Goal: Check status: Check status

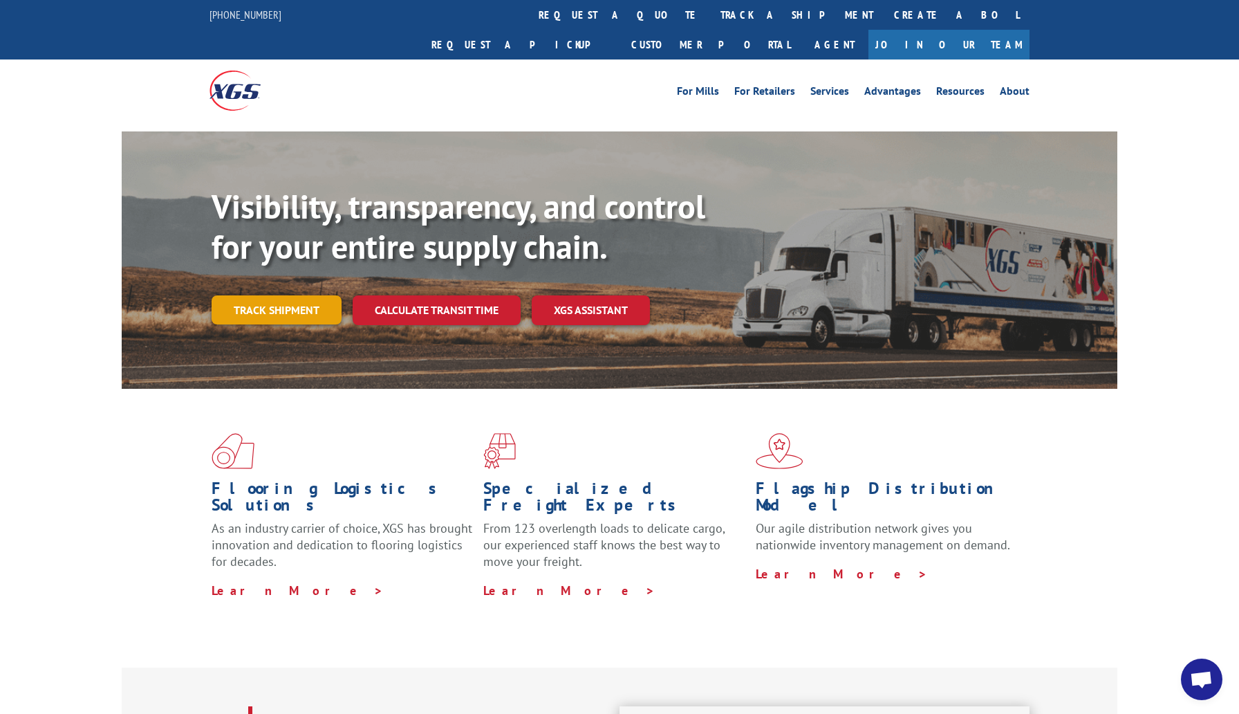
click at [274, 295] on link "Track shipment" at bounding box center [277, 309] width 130 height 29
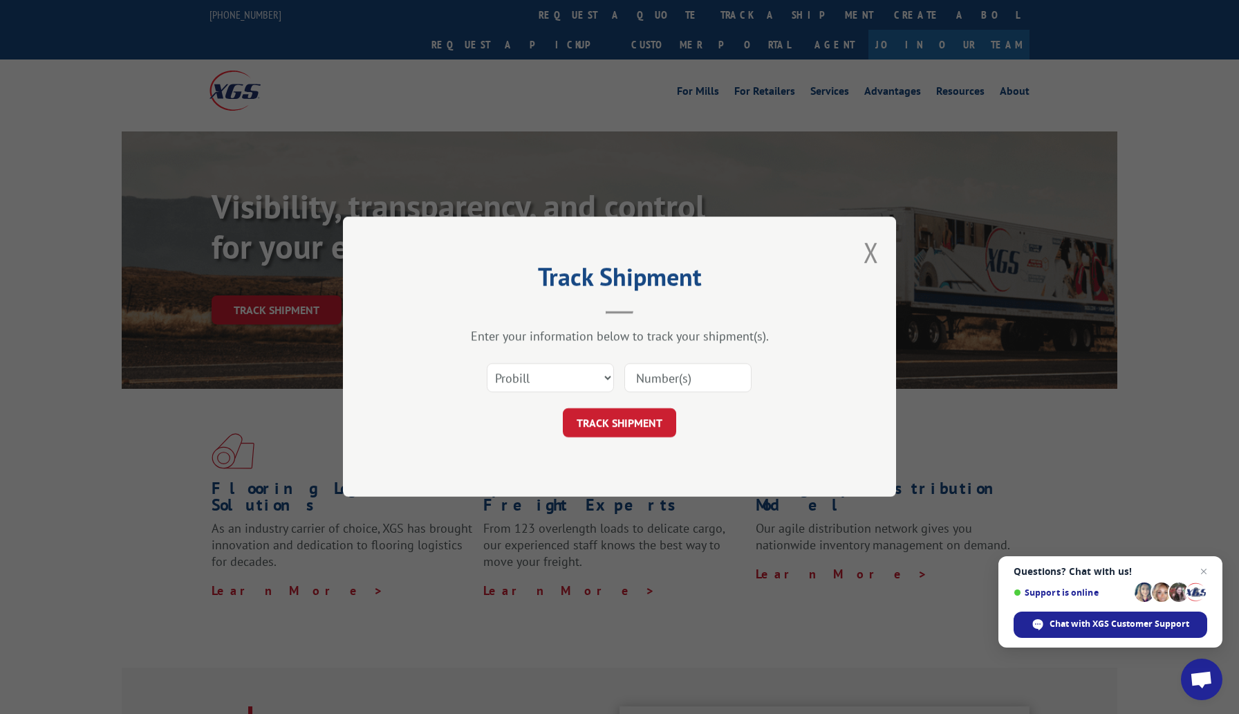
click at [677, 376] on input at bounding box center [688, 378] width 127 height 29
type input "17664547"
click button "TRACK SHIPMENT" at bounding box center [619, 423] width 113 height 29
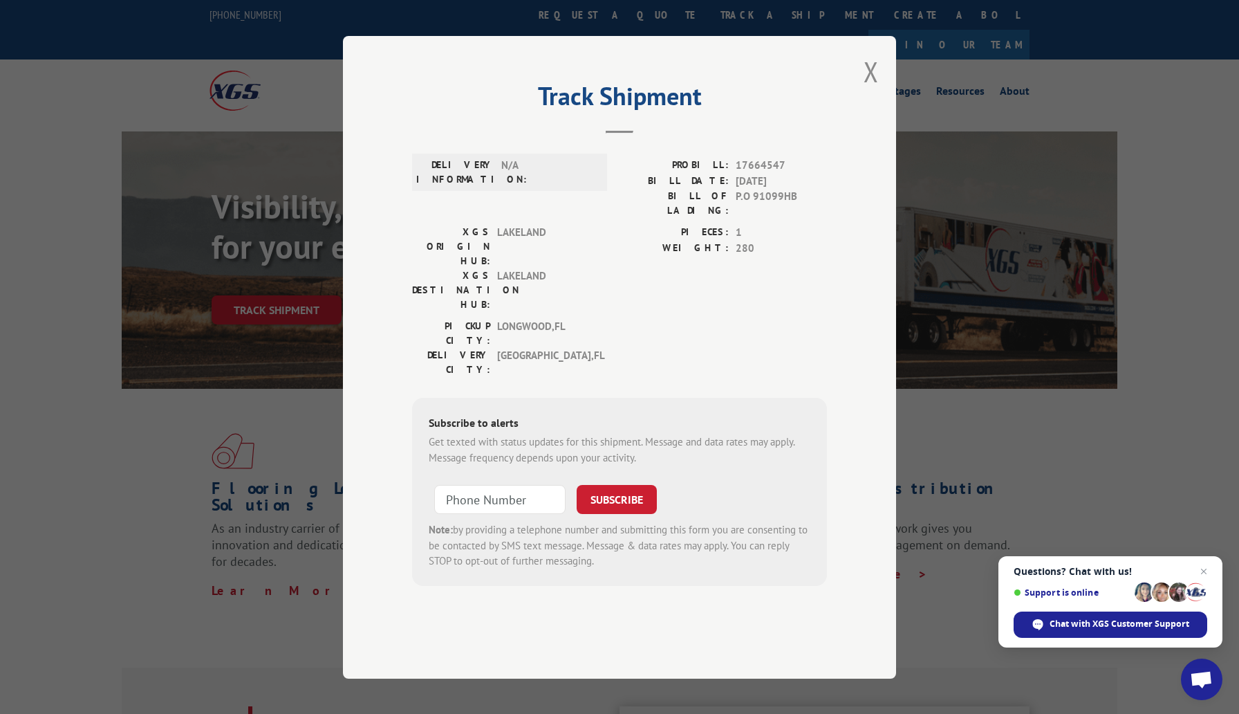
scroll to position [1, 0]
click at [867, 90] on button "Close modal" at bounding box center [871, 71] width 15 height 37
